Goal: Transaction & Acquisition: Register for event/course

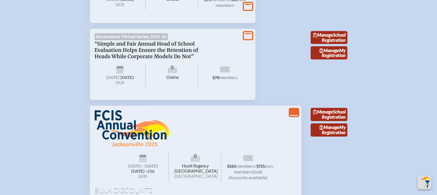
scroll to position [517, 0]
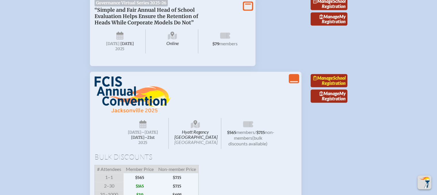
click at [325, 87] on link "Manage School Registration" at bounding box center [329, 80] width 37 height 13
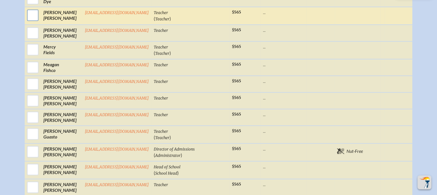
scroll to position [460, 0]
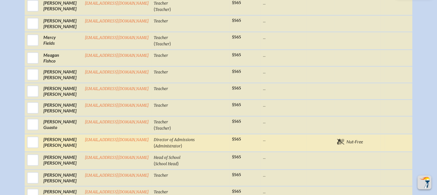
click at [26, 138] on input "checkbox" at bounding box center [33, 142] width 14 height 14
checkbox input "true"
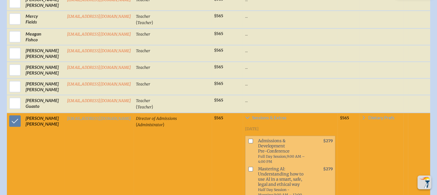
scroll to position [523, 0]
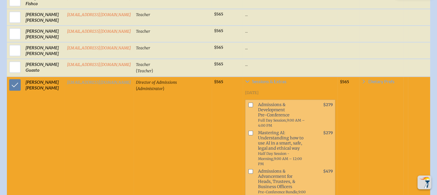
click at [253, 103] on input "checkbox" at bounding box center [250, 105] width 5 height 5
checkbox input "true"
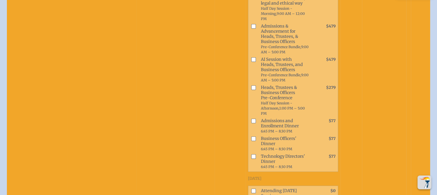
scroll to position [753, 0]
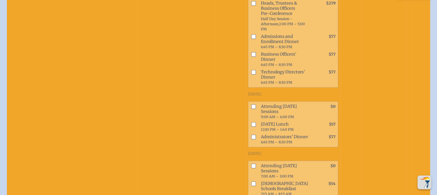
click at [256, 109] on input "checkbox" at bounding box center [253, 106] width 5 height 5
checkbox input "true"
click at [256, 133] on span at bounding box center [252, 127] width 8 height 13
click at [256, 127] on input "checkbox" at bounding box center [253, 124] width 5 height 5
checkbox input "true"
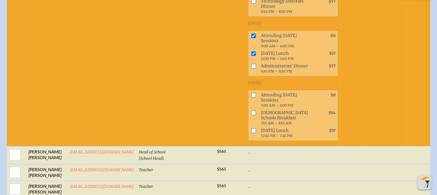
scroll to position [839, 0]
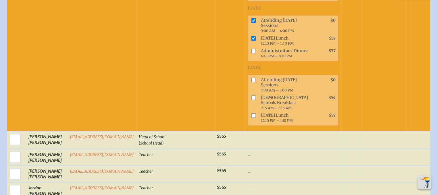
click at [256, 82] on input "checkbox" at bounding box center [253, 80] width 5 height 5
checkbox input "true"
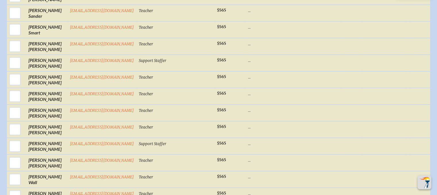
scroll to position [1298, 0]
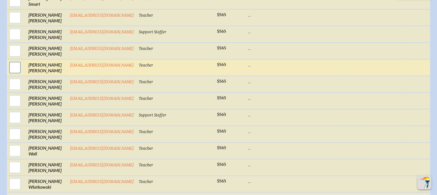
click at [13, 75] on input "checkbox" at bounding box center [15, 68] width 14 height 14
checkbox input "true"
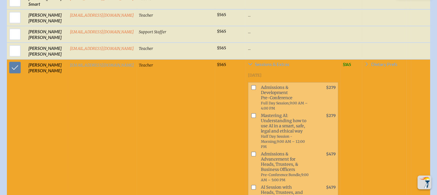
click at [256, 90] on input "checkbox" at bounding box center [253, 87] width 5 height 5
checkbox input "true"
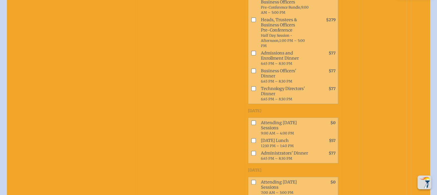
scroll to position [1528, 0]
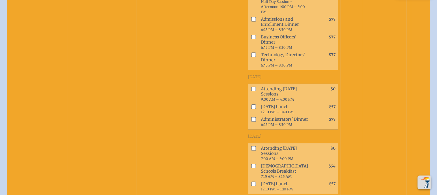
click at [256, 92] on input "checkbox" at bounding box center [253, 89] width 5 height 5
checkbox input "true"
click at [256, 109] on input "checkbox" at bounding box center [253, 107] width 5 height 5
checkbox input "true"
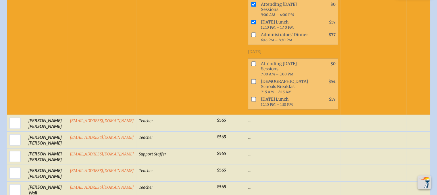
scroll to position [1614, 0]
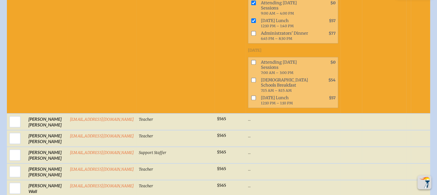
click at [256, 65] on input "checkbox" at bounding box center [253, 62] width 5 height 5
checkbox input "true"
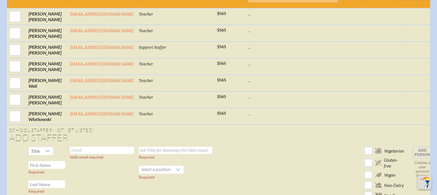
scroll to position [1729, 0]
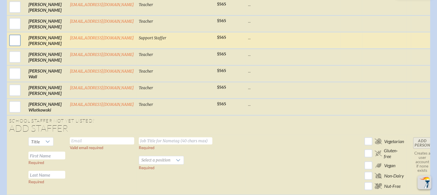
click at [15, 48] on input "checkbox" at bounding box center [15, 40] width 14 height 14
checkbox input "true"
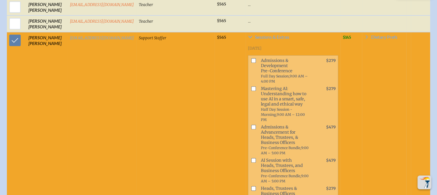
click at [256, 63] on input "checkbox" at bounding box center [253, 60] width 5 height 5
checkbox input "true"
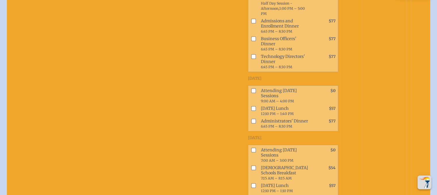
scroll to position [1988, 0]
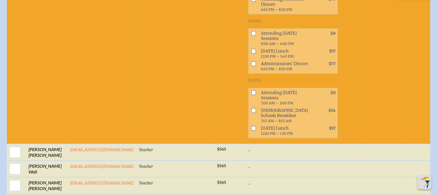
click at [256, 36] on input "checkbox" at bounding box center [253, 33] width 5 height 5
checkbox input "true"
click at [256, 53] on input "checkbox" at bounding box center [253, 51] width 5 height 5
checkbox input "true"
click at [256, 95] on input "checkbox" at bounding box center [253, 92] width 5 height 5
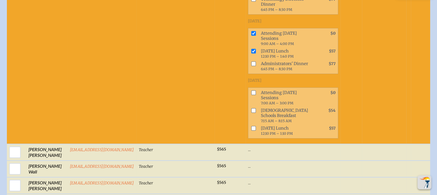
checkbox input "true"
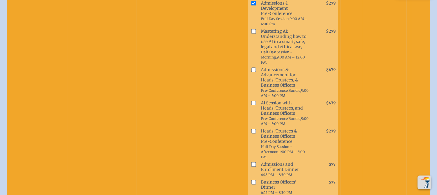
scroll to position [1729, 0]
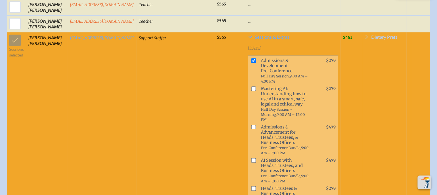
click at [383, 39] on span "Dietary Prefs" at bounding box center [384, 37] width 26 height 5
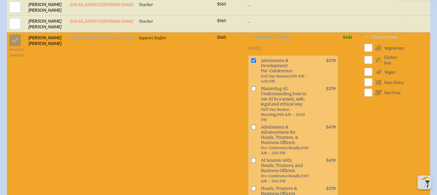
click at [383, 39] on span "Dietary Prefs" at bounding box center [384, 37] width 26 height 5
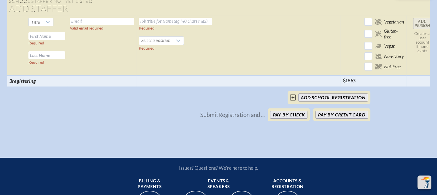
scroll to position [2246, 0]
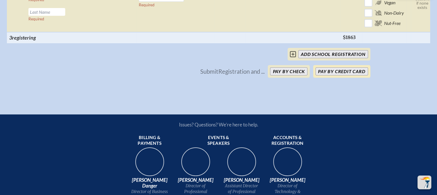
click at [336, 76] on button "Pay by Credit Card" at bounding box center [341, 72] width 52 height 8
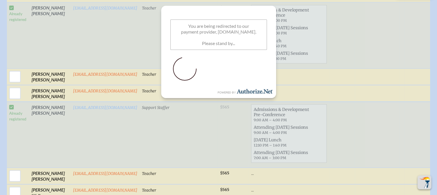
scroll to position [1071, 0]
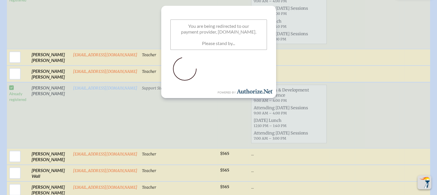
click at [218, 107] on td "Support Staffer" at bounding box center [179, 115] width 78 height 66
click at [216, 98] on div "You are being redirected to our payment provider, Authorize.net. Please stand b…" at bounding box center [218, 52] width 115 height 92
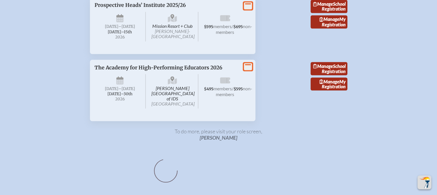
scroll to position [517, 0]
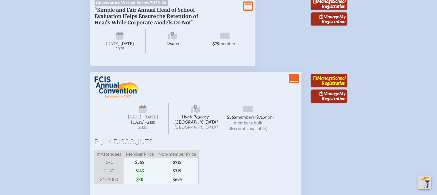
click at [330, 81] on span "Manage" at bounding box center [323, 77] width 20 height 5
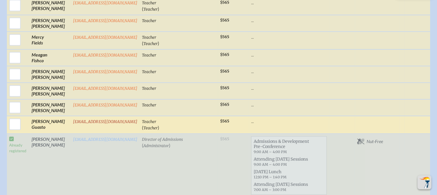
scroll to position [517, 0]
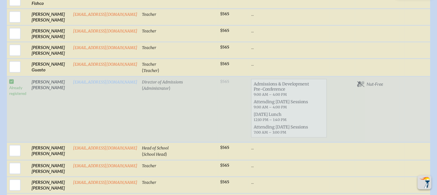
click at [9, 84] on td "Already registered" at bounding box center [18, 109] width 22 height 66
click at [191, 108] on td "Director of Admissions ( Administrator )" at bounding box center [179, 109] width 78 height 66
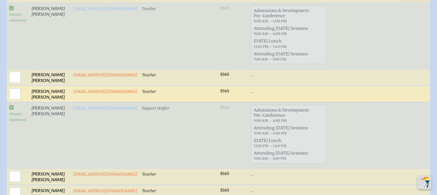
scroll to position [1043, 0]
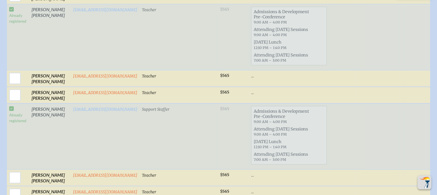
click at [287, 125] on span "Admissions & Development Pre-Conference 9:00 AM – 4:00 PM" at bounding box center [288, 116] width 75 height 18
drag, startPoint x: 40, startPoint y: 110, endPoint x: 56, endPoint y: 113, distance: 16.7
click at [40, 111] on td "Matti Valdivia" at bounding box center [49, 136] width 41 height 66
click at [82, 116] on td "mvaldivia@bayshorechristianschool.org" at bounding box center [105, 136] width 69 height 66
click at [83, 112] on link "mvaldivia@bayshorechristianschool.org" at bounding box center [105, 109] width 64 height 5
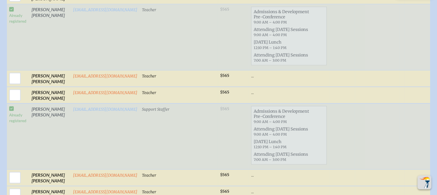
drag, startPoint x: 36, startPoint y: 114, endPoint x: 30, endPoint y: 117, distance: 6.6
click at [35, 116] on td "Matti Valdivia" at bounding box center [49, 136] width 41 height 66
click at [7, 111] on td "Already registered" at bounding box center [18, 136] width 22 height 66
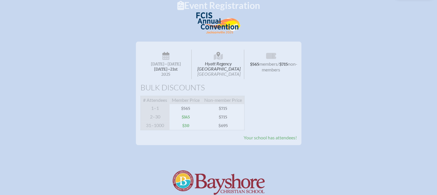
scroll to position [86, 0]
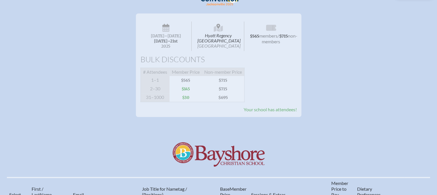
click at [258, 112] on span "Your school has attendees!" at bounding box center [270, 109] width 53 height 5
click at [288, 112] on span "Your school has attendees!" at bounding box center [270, 109] width 53 height 5
click at [296, 124] on div "Hyatt Regency Jacksonville Riverfront Jacksonville Wednesday –Friday , November…" at bounding box center [218, 88] width 437 height 158
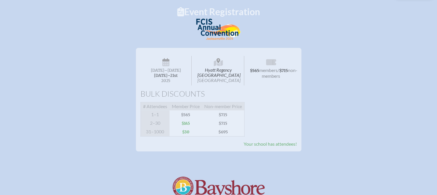
scroll to position [0, 0]
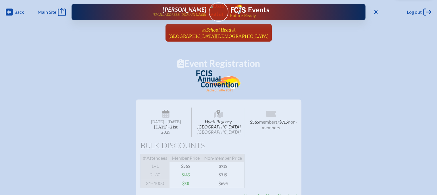
click at [230, 35] on span "Bayshore Christian School" at bounding box center [218, 36] width 101 height 5
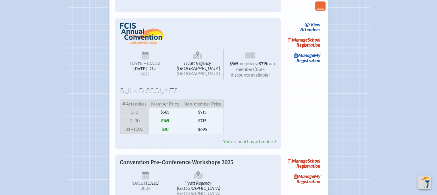
scroll to position [460, 0]
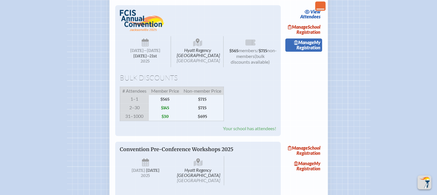
click at [310, 45] on span "Manage" at bounding box center [304, 42] width 20 height 5
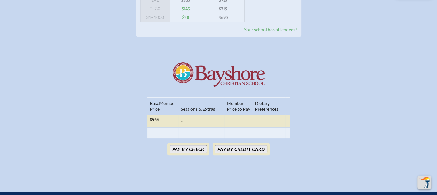
scroll to position [201, 0]
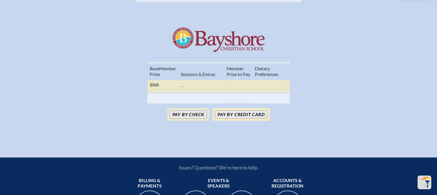
click at [238, 119] on button "Pay by Credit Card" at bounding box center [241, 115] width 52 height 8
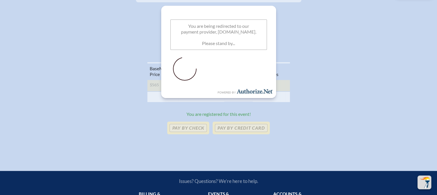
click at [156, 134] on div "Pay by Check Pay by Credit Card" at bounding box center [218, 128] width 303 height 13
click at [241, 68] on p at bounding box center [218, 70] width 97 height 30
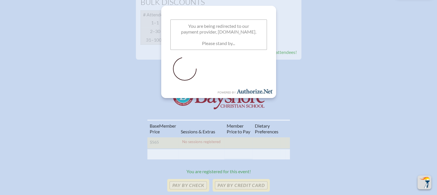
scroll to position [460, 0]
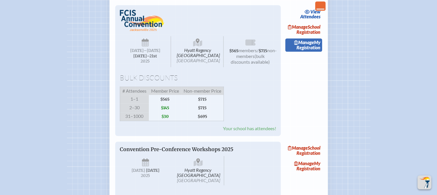
click at [307, 52] on link "Manage My Registration" at bounding box center [303, 44] width 37 height 13
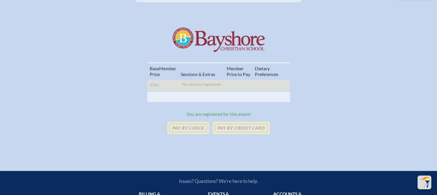
scroll to position [201, 0]
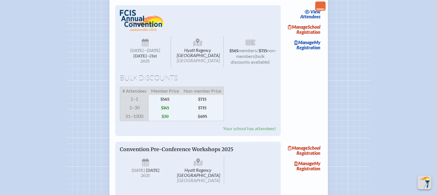
click at [311, 21] on link "view Attendees" at bounding box center [310, 13] width 23 height 13
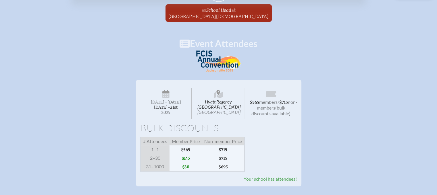
scroll to position [115, 0]
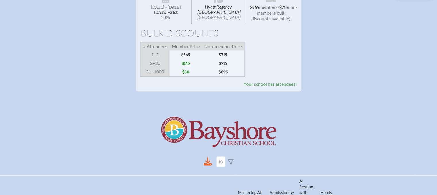
click at [261, 87] on span "Your school has attendees!" at bounding box center [270, 83] width 53 height 5
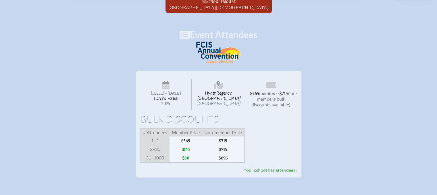
scroll to position [0, 0]
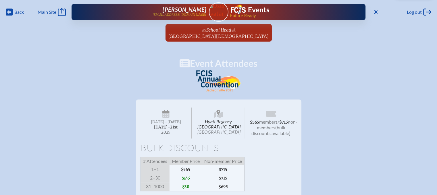
click at [219, 72] on img at bounding box center [218, 81] width 45 height 22
click at [189, 64] on h1 "Event Attendees" at bounding box center [218, 63] width 437 height 9
click at [178, 62] on h1 "Event Attendees" at bounding box center [218, 63] width 437 height 9
click at [179, 79] on p at bounding box center [218, 82] width 345 height 25
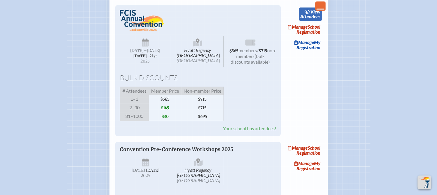
click at [309, 21] on link "view Attendees" at bounding box center [310, 13] width 23 height 13
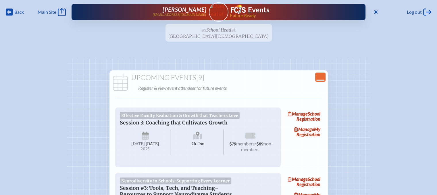
scroll to position [460, 0]
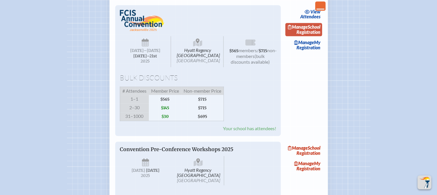
click at [304, 36] on link "Manage School Registration" at bounding box center [303, 29] width 37 height 13
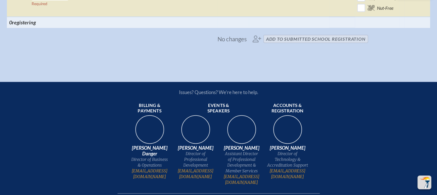
scroll to position [1422, 0]
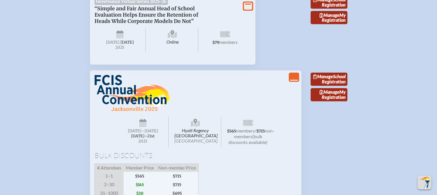
scroll to position [517, 0]
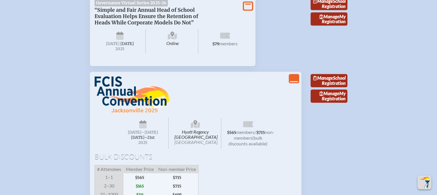
click at [296, 83] on icon "View Less" at bounding box center [294, 79] width 8 height 8
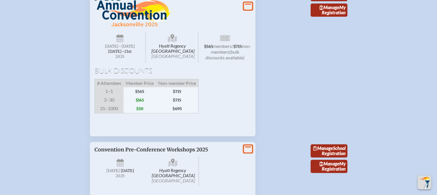
scroll to position [606, 0]
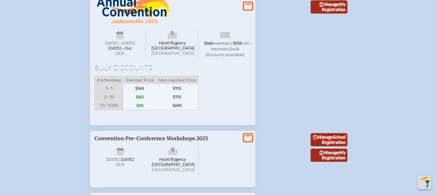
click at [249, 9] on icon "View More" at bounding box center [248, 6] width 8 height 8
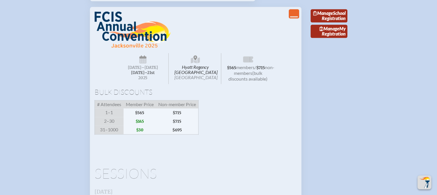
scroll to position [578, 0]
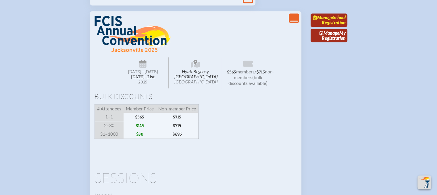
click at [321, 27] on link "Manage School Registration" at bounding box center [329, 20] width 37 height 13
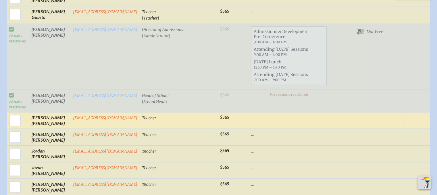
scroll to position [546, 0]
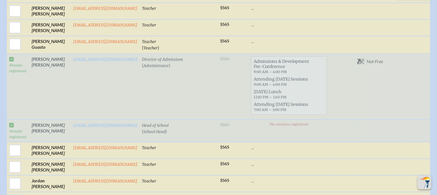
click at [364, 59] on icon at bounding box center [360, 62] width 7 height 6
drag, startPoint x: 371, startPoint y: 54, endPoint x: 346, endPoint y: 54, distance: 25.0
click at [371, 59] on span "Nut-Free" at bounding box center [375, 62] width 16 height 6
click at [218, 54] on td "Director of Admissions ( Administrator )" at bounding box center [179, 87] width 78 height 66
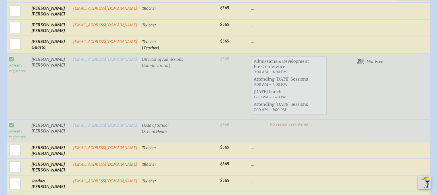
click at [161, 57] on span "Director of Admissions" at bounding box center [162, 59] width 41 height 5
click at [128, 57] on link "bguzman@bayshorechristianschool.org" at bounding box center [105, 59] width 64 height 5
click at [41, 58] on td "Bianca Guzman" at bounding box center [49, 87] width 41 height 66
click at [11, 57] on td "Already registered" at bounding box center [18, 87] width 22 height 66
click at [9, 54] on td "Already registered" at bounding box center [18, 87] width 22 height 66
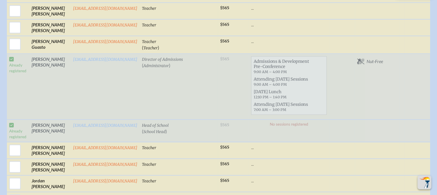
click at [57, 61] on td "Bianca Guzman" at bounding box center [49, 87] width 41 height 66
click at [33, 58] on td "Bianca Guzman" at bounding box center [49, 87] width 41 height 66
drag, startPoint x: 33, startPoint y: 58, endPoint x: 73, endPoint y: 51, distance: 39.9
click at [34, 57] on td "Bianca Guzman" at bounding box center [49, 87] width 41 height 66
click at [43, 54] on td "Bianca Guzman" at bounding box center [49, 87] width 41 height 66
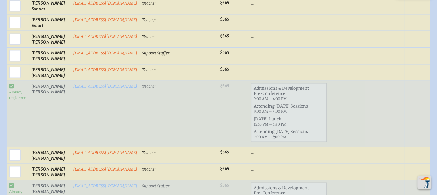
scroll to position [977, 0]
click at [207, 95] on td "Teacher" at bounding box center [179, 114] width 78 height 66
click at [40, 84] on td "Emily Stoops" at bounding box center [49, 114] width 41 height 66
click at [306, 105] on span "Attending Thursday Sessions 9:00 AM – 4:00 PM" at bounding box center [288, 109] width 75 height 13
click at [306, 104] on span "Attending Thursday Sessions 9:00 AM – 4:00 PM" at bounding box center [288, 109] width 75 height 13
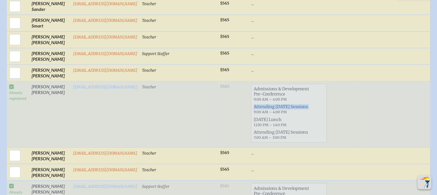
click at [306, 104] on span "Attending Thursday Sessions 9:00 AM – 4:00 PM" at bounding box center [288, 109] width 75 height 13
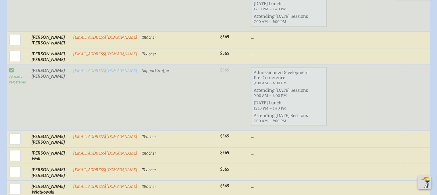
scroll to position [1077, 0]
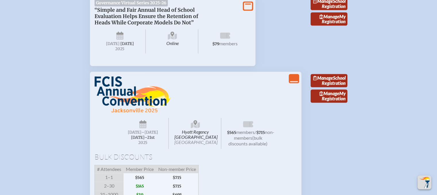
scroll to position [546, 0]
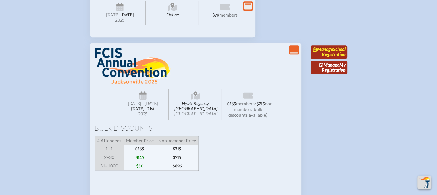
click at [336, 59] on link "Manage School Registration" at bounding box center [329, 51] width 37 height 13
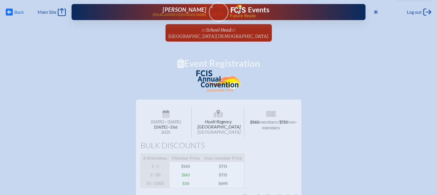
click at [6, 10] on icon at bounding box center [9, 12] width 7 height 7
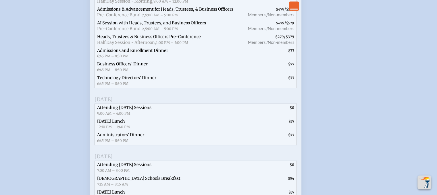
scroll to position [804, 0]
